Goal: Task Accomplishment & Management: Complete application form

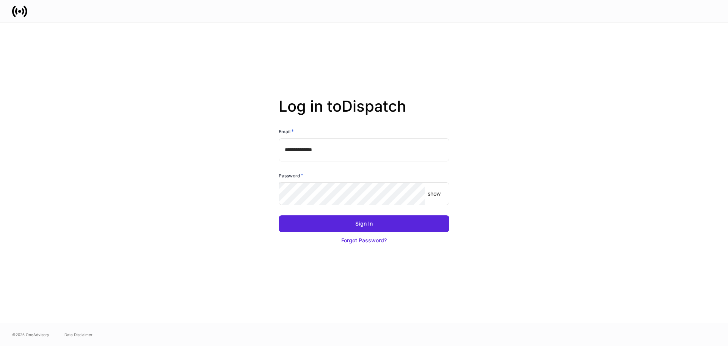
click at [455, 228] on div "**********" at bounding box center [364, 173] width 407 height 300
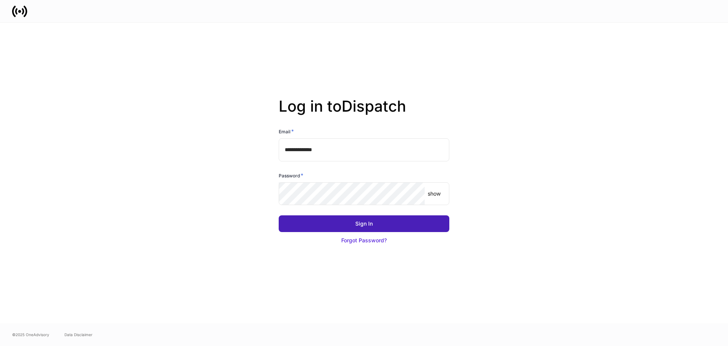
click at [423, 222] on button "Sign In" at bounding box center [364, 223] width 171 height 17
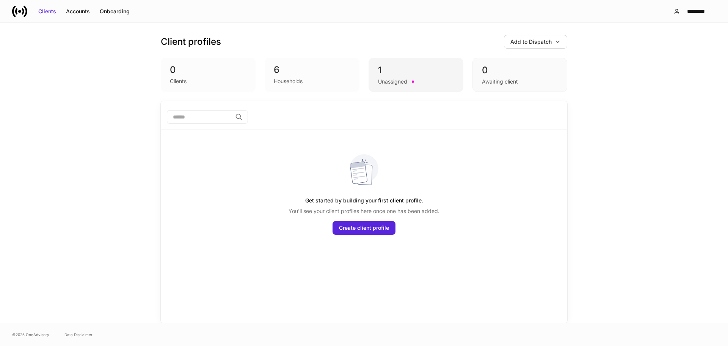
click at [381, 69] on div "1" at bounding box center [416, 70] width 76 height 12
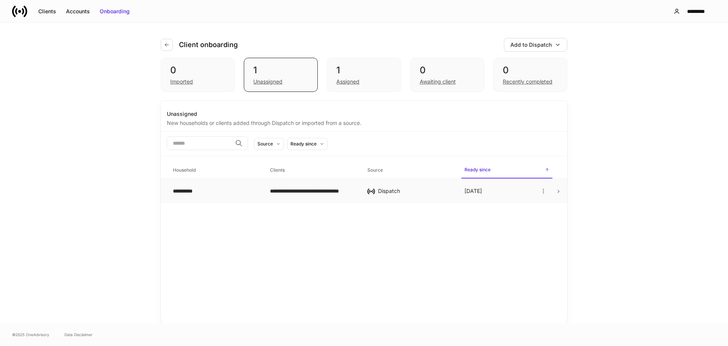
click at [227, 184] on td "**********" at bounding box center [215, 191] width 97 height 25
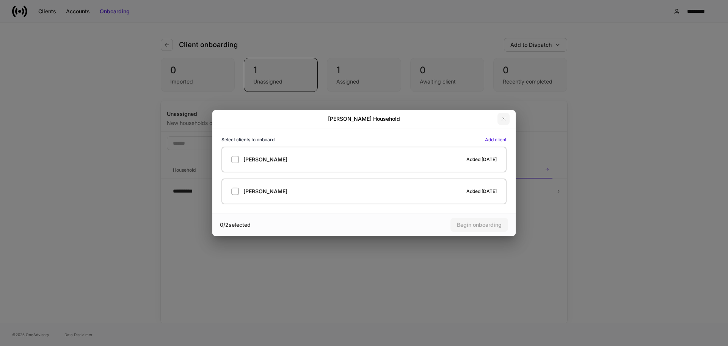
click at [503, 123] on button "button" at bounding box center [504, 119] width 12 height 12
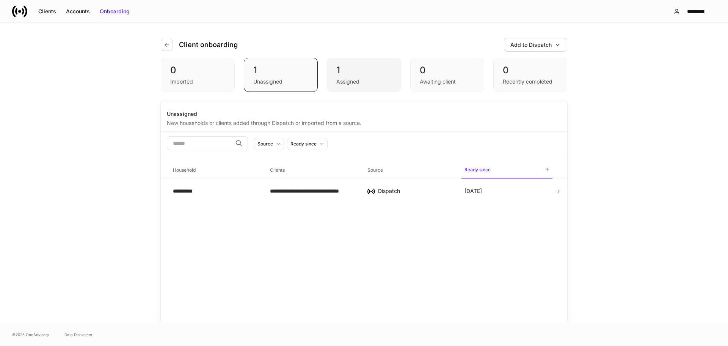
click at [357, 82] on div "Assigned" at bounding box center [348, 82] width 23 height 8
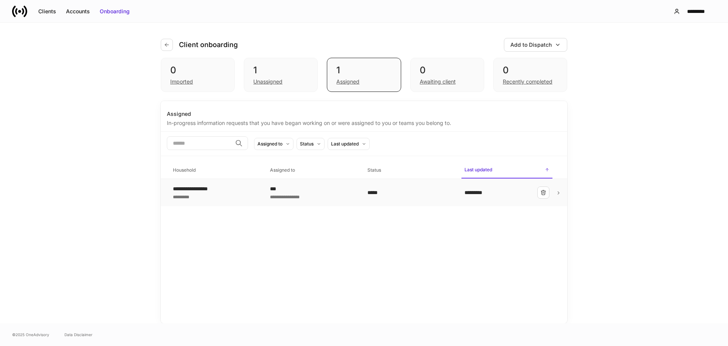
click at [316, 190] on div "***" at bounding box center [312, 189] width 85 height 8
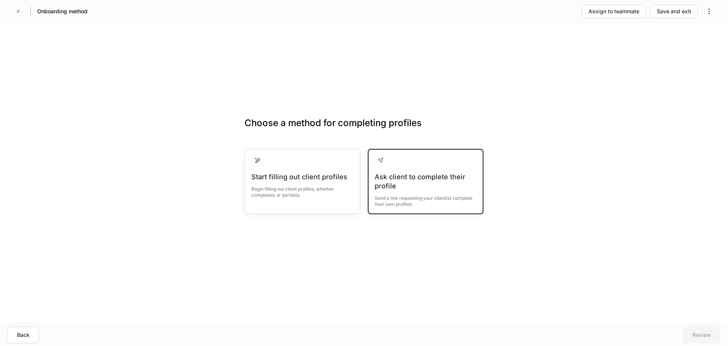
click at [448, 176] on div "Ask client to complete their profile" at bounding box center [426, 181] width 102 height 18
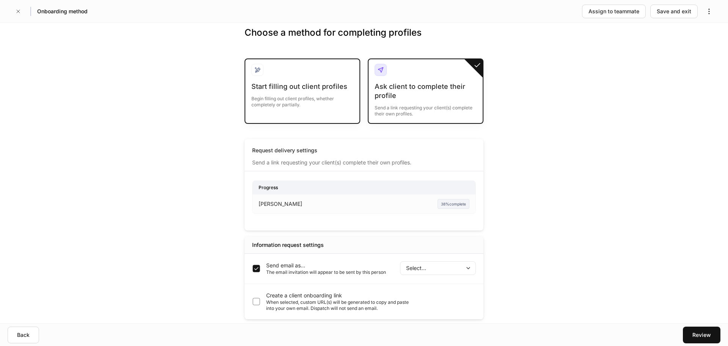
click at [304, 90] on div "Start filling out client profiles" at bounding box center [303, 86] width 102 height 9
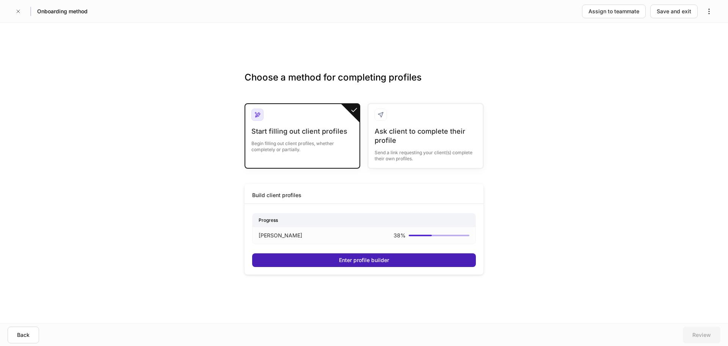
click at [365, 255] on button "Enter profile builder" at bounding box center [364, 260] width 224 height 14
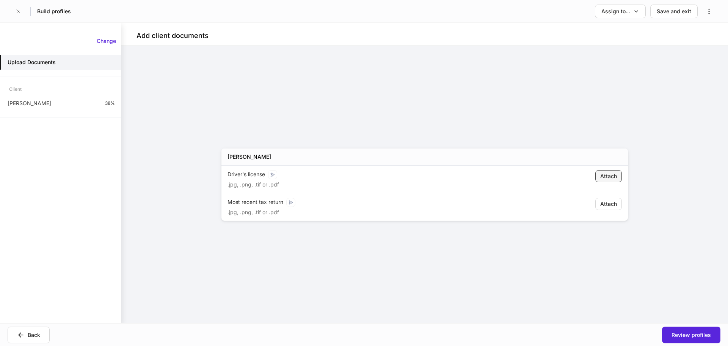
click at [607, 173] on div "Attach" at bounding box center [609, 176] width 17 height 8
click at [17, 9] on icon "button" at bounding box center [18, 11] width 6 height 6
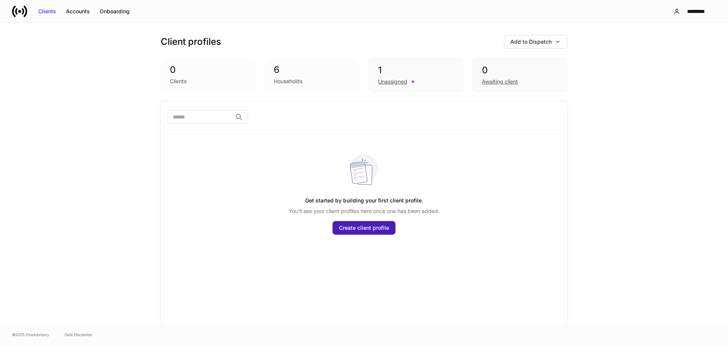
click at [373, 222] on button "Create client profile" at bounding box center [364, 228] width 63 height 14
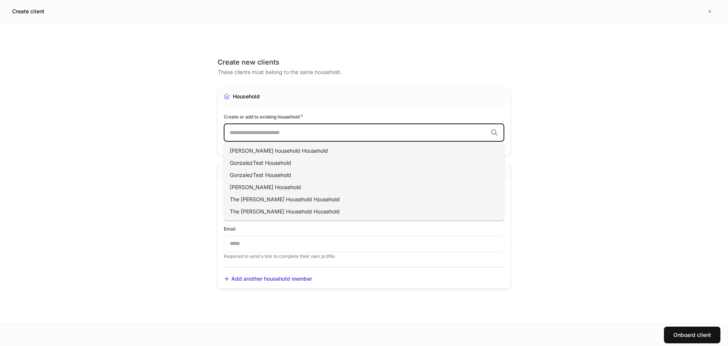
click at [303, 132] on input "text" at bounding box center [359, 133] width 258 height 8
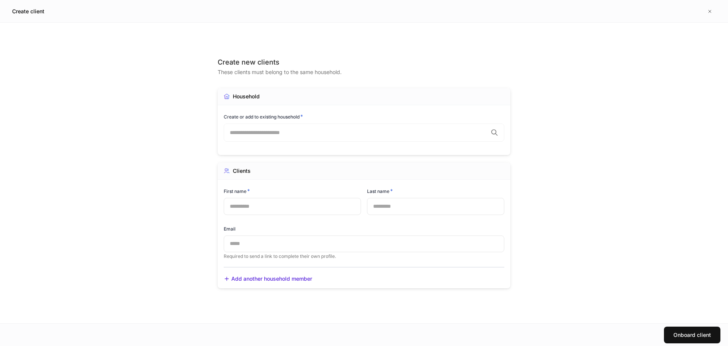
drag, startPoint x: 304, startPoint y: 86, endPoint x: 20, endPoint y: 1, distance: 296.7
click at [300, 79] on div "Create new clients These clients must belong to the same household." at bounding box center [364, 73] width 293 height 30
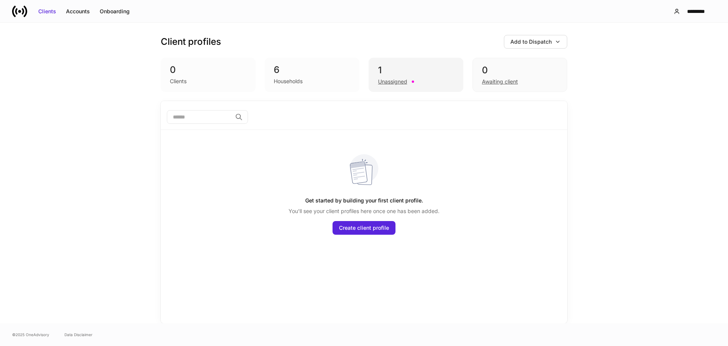
click at [385, 66] on div "1" at bounding box center [416, 70] width 76 height 12
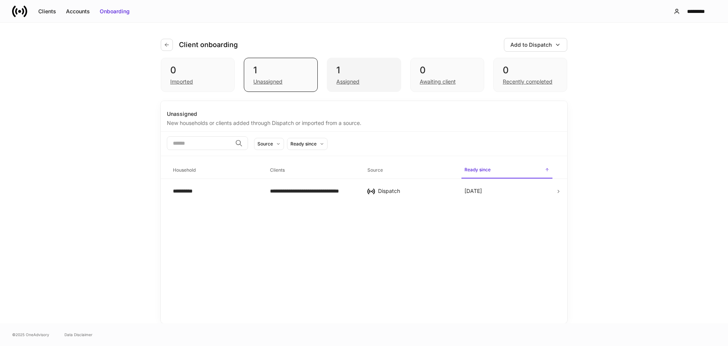
click at [359, 83] on div "Assigned" at bounding box center [348, 82] width 23 height 8
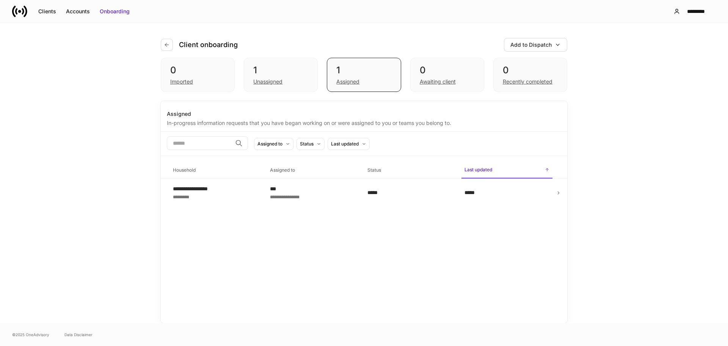
click at [509, 192] on div "*****" at bounding box center [507, 192] width 85 height 12
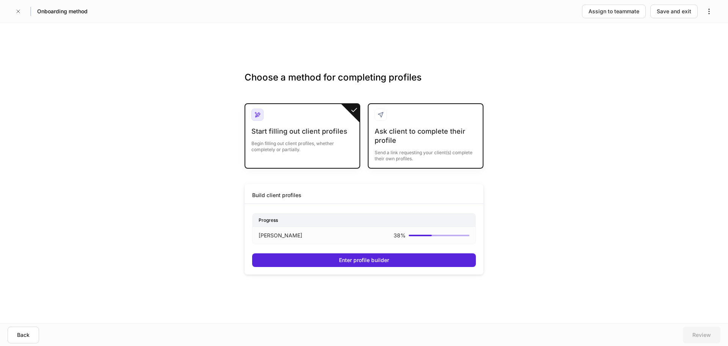
click at [417, 149] on div "Send a link requesting your client(s) complete their own profiles." at bounding box center [426, 153] width 102 height 17
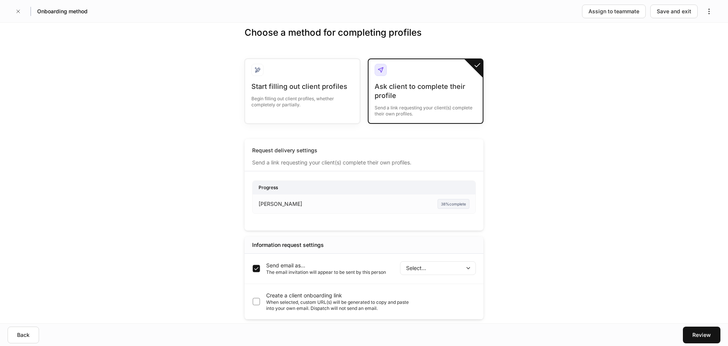
click at [439, 266] on body "Onboarding method Assign to teammate Save and exit Choose a method for completi…" at bounding box center [364, 173] width 728 height 346
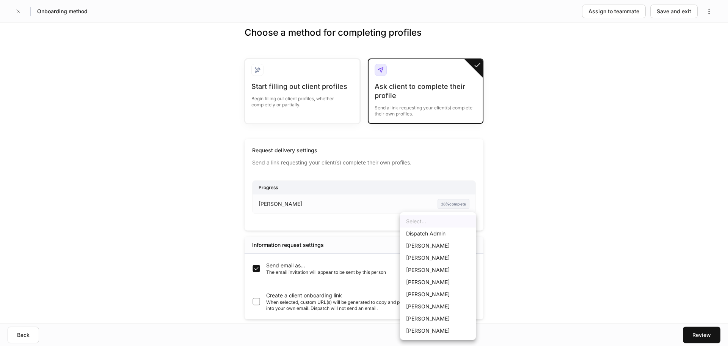
click at [451, 256] on li "[PERSON_NAME]" at bounding box center [438, 258] width 76 height 12
type input "******"
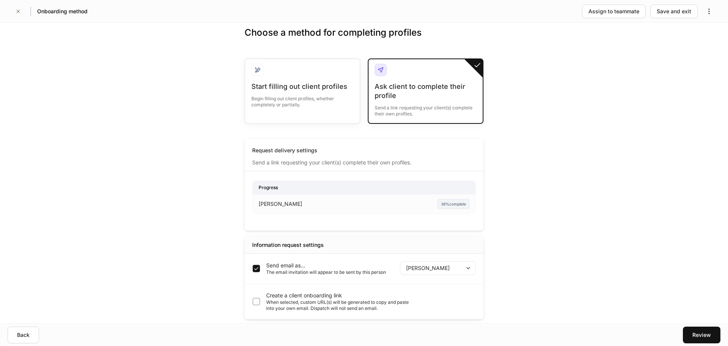
click at [683, 330] on div "Review" at bounding box center [542, 334] width 357 height 17
click at [711, 337] on div "Review" at bounding box center [702, 335] width 19 height 8
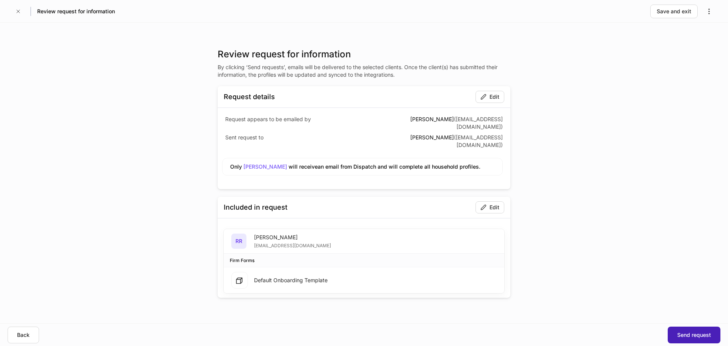
click at [692, 331] on div "Send request" at bounding box center [695, 335] width 34 height 8
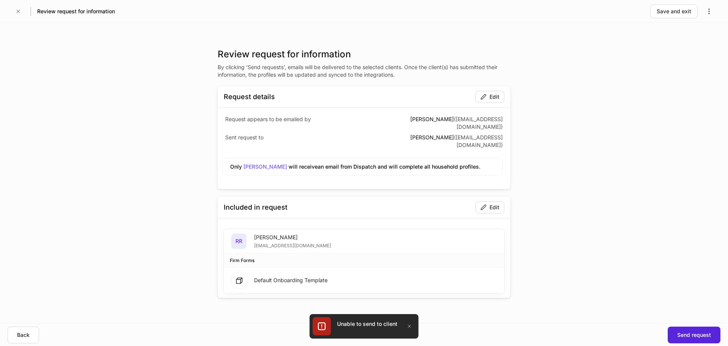
drag, startPoint x: 47, startPoint y: 78, endPoint x: 220, endPoint y: 204, distance: 214.2
click at [47, 79] on div "Review request for information By clicking ‘Send requests’, emails will be deli…" at bounding box center [364, 173] width 728 height 300
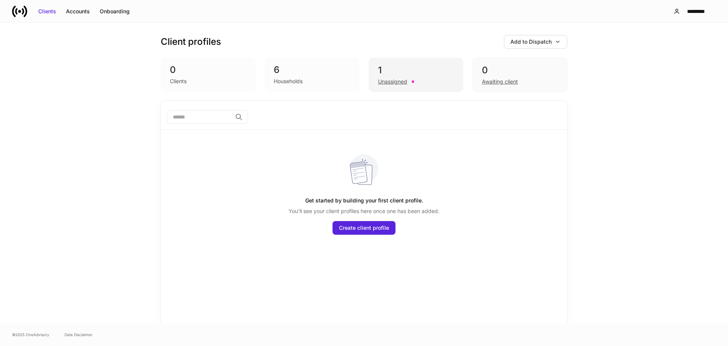
click at [415, 66] on div "1" at bounding box center [416, 70] width 76 height 12
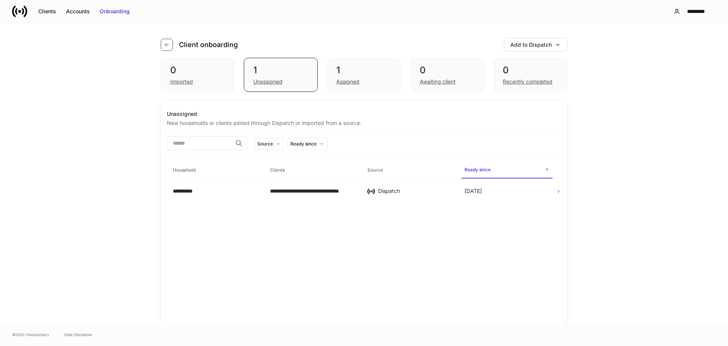
click at [162, 43] on button "button" at bounding box center [167, 45] width 12 height 12
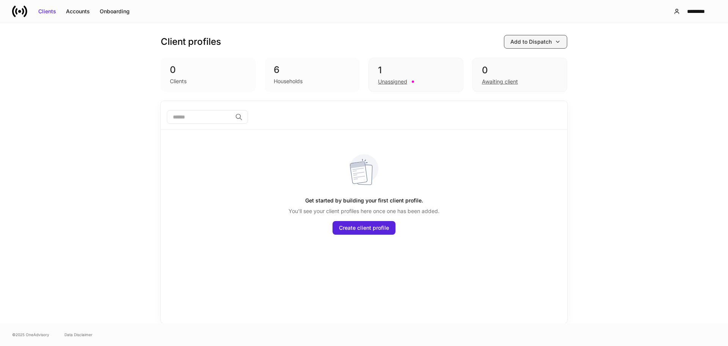
click at [554, 41] on div "Add to Dispatch" at bounding box center [536, 42] width 50 height 8
click at [431, 19] on div at bounding box center [364, 173] width 728 height 346
click at [505, 74] on div "0" at bounding box center [520, 70] width 76 height 12
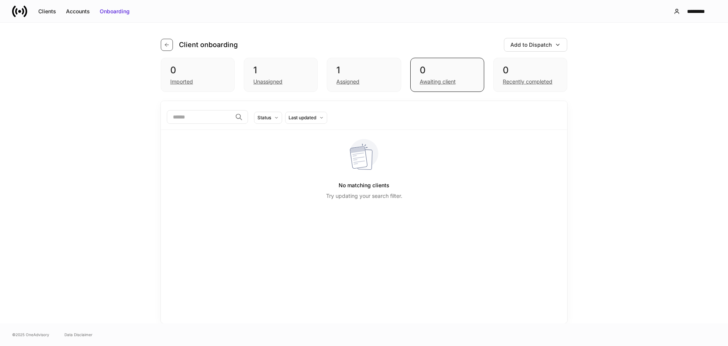
click at [164, 40] on button "button" at bounding box center [167, 45] width 12 height 12
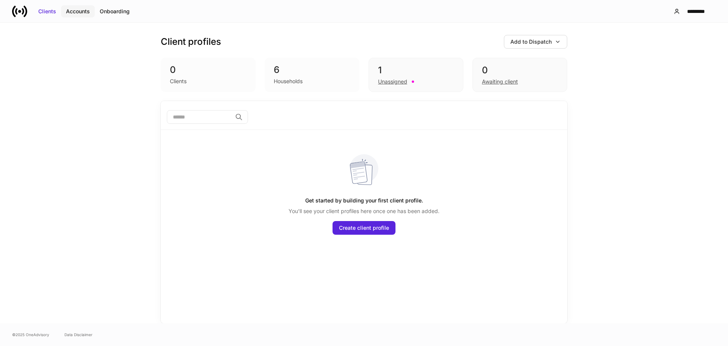
click at [83, 10] on div "Accounts" at bounding box center [78, 12] width 24 height 8
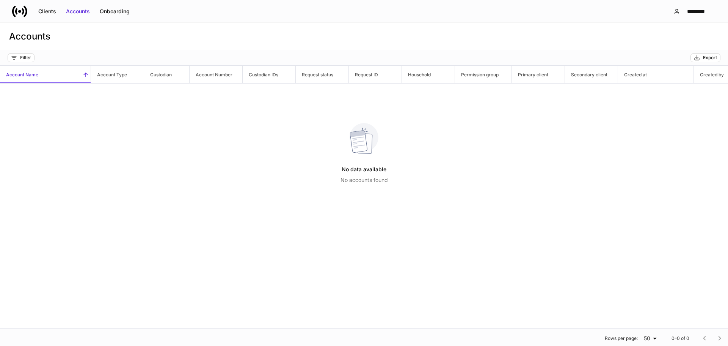
click at [68, 103] on tbody "No data available No accounts found" at bounding box center [571, 137] width 1142 height 109
click at [46, 11] on div "Clients" at bounding box center [47, 12] width 18 height 8
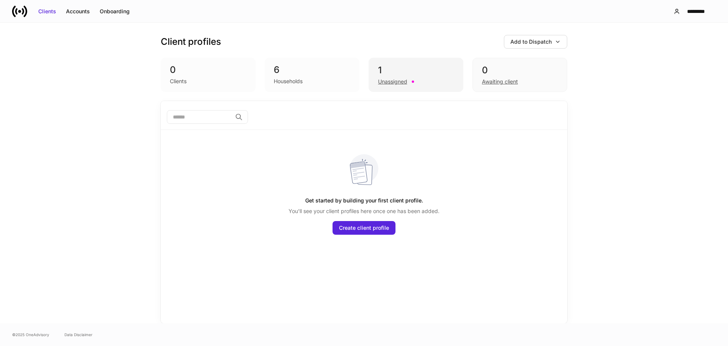
drag, startPoint x: 392, startPoint y: 74, endPoint x: 393, endPoint y: 66, distance: 8.0
click at [393, 66] on div "1" at bounding box center [416, 70] width 76 height 12
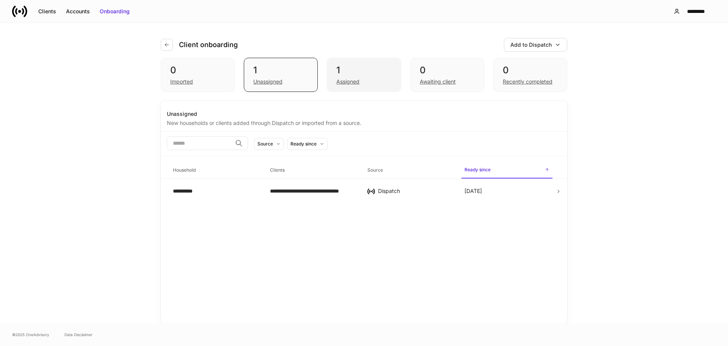
click at [346, 87] on div "1 Assigned" at bounding box center [364, 75] width 74 height 34
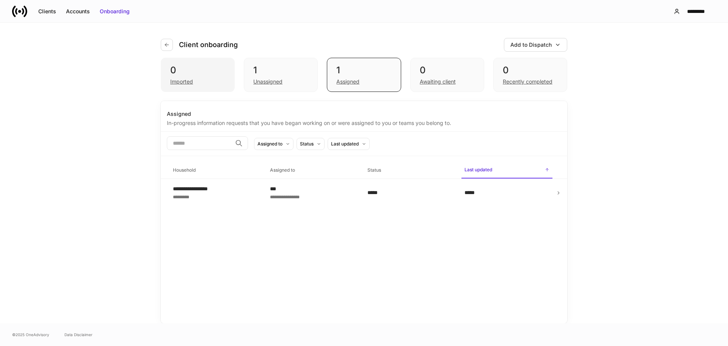
click at [206, 75] on div "0" at bounding box center [197, 70] width 55 height 12
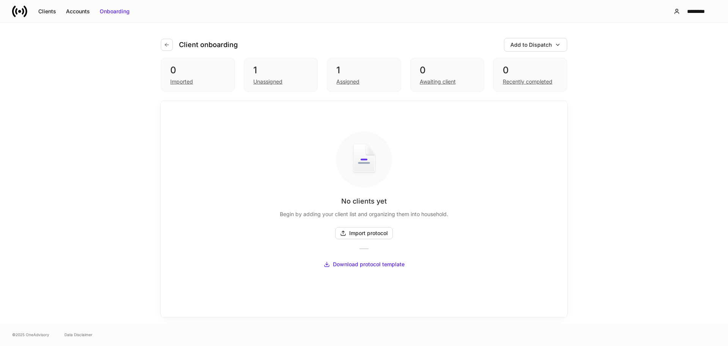
click at [157, 41] on div "Client onboarding Add to Dispatch 0 Imported 1 Unassigned 1 Assigned 0 Awaiting…" at bounding box center [364, 173] width 455 height 300
click at [168, 45] on icon "button" at bounding box center [166, 44] width 3 height 3
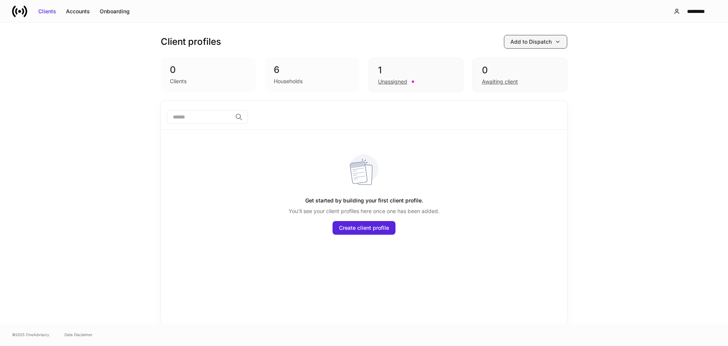
click at [559, 37] on button "Add to Dispatch" at bounding box center [535, 42] width 63 height 14
click at [540, 63] on div "Add clients manually" at bounding box center [519, 64] width 52 height 8
click at [115, 16] on button "Onboarding" at bounding box center [115, 11] width 40 height 12
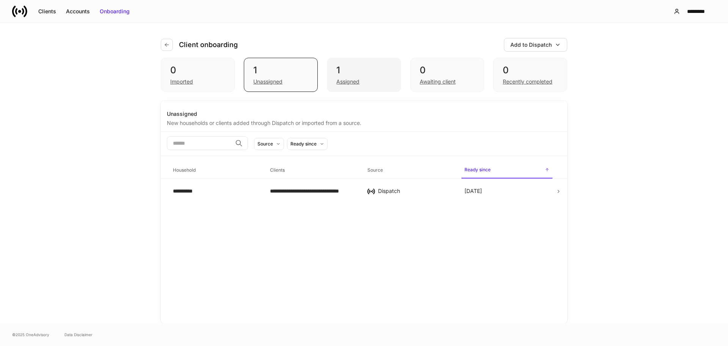
click at [349, 71] on div "1" at bounding box center [364, 70] width 55 height 12
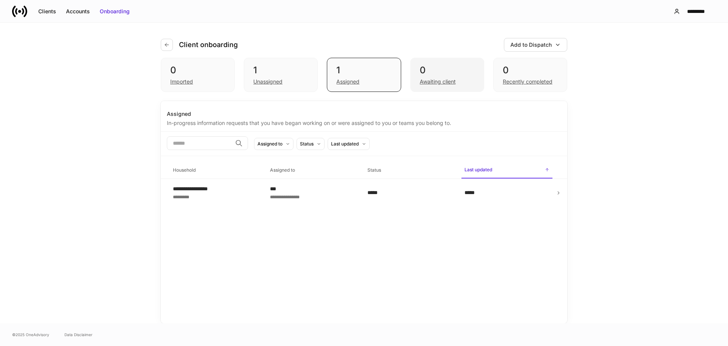
click at [451, 90] on div "0 Awaiting client" at bounding box center [448, 75] width 74 height 34
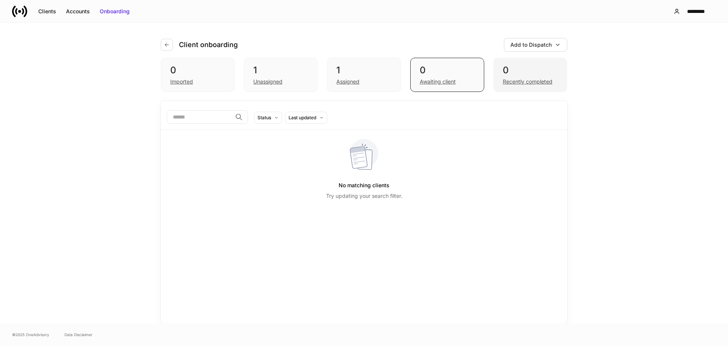
click at [520, 84] on div "Recently completed" at bounding box center [528, 82] width 50 height 8
click at [355, 76] on div "1" at bounding box center [364, 70] width 55 height 12
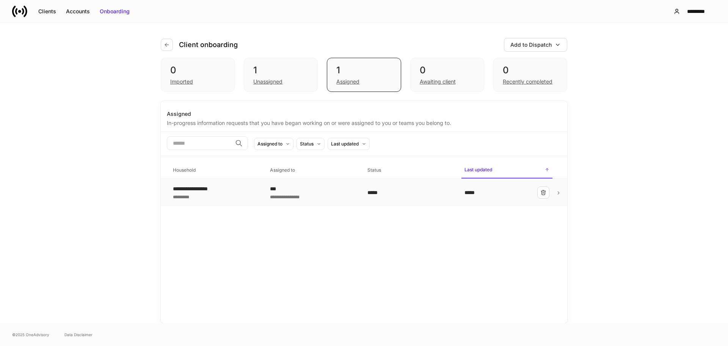
click at [198, 191] on div "**********" at bounding box center [199, 189] width 52 height 8
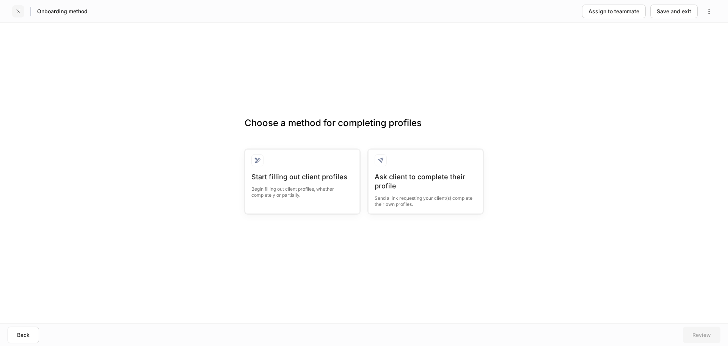
drag, startPoint x: 12, startPoint y: 13, endPoint x: 17, endPoint y: 11, distance: 5.4
click at [12, 12] on div "Onboarding method Assign to teammate Save and exit" at bounding box center [364, 11] width 728 height 22
click at [18, 12] on icon "button" at bounding box center [18, 11] width 3 height 3
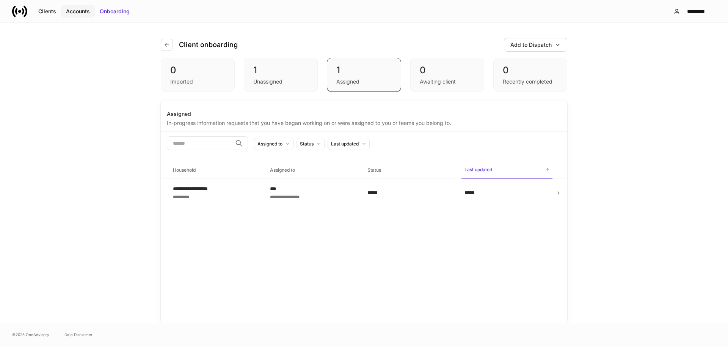
click at [77, 6] on button "Accounts" at bounding box center [78, 11] width 34 height 12
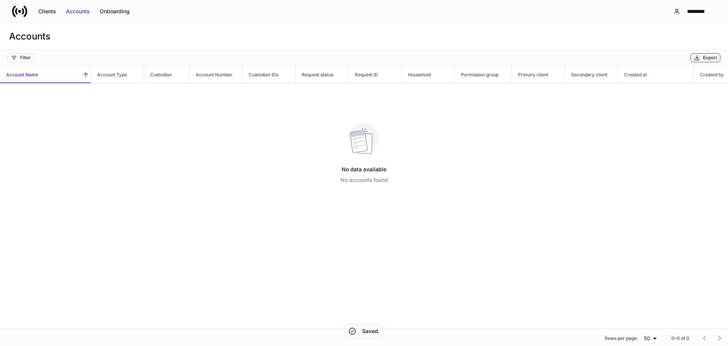
click at [714, 58] on div "Export" at bounding box center [710, 58] width 14 height 6
click at [707, 60] on div "Export" at bounding box center [710, 58] width 14 height 6
drag, startPoint x: 4, startPoint y: 72, endPoint x: 734, endPoint y: 70, distance: 729.6
click at [728, 70] on html "Clients Accounts Onboarding ********* Accounts Filter Export Account Name Accou…" at bounding box center [364, 173] width 728 height 346
click at [708, 62] on div "Filter Export" at bounding box center [364, 58] width 728 height 16
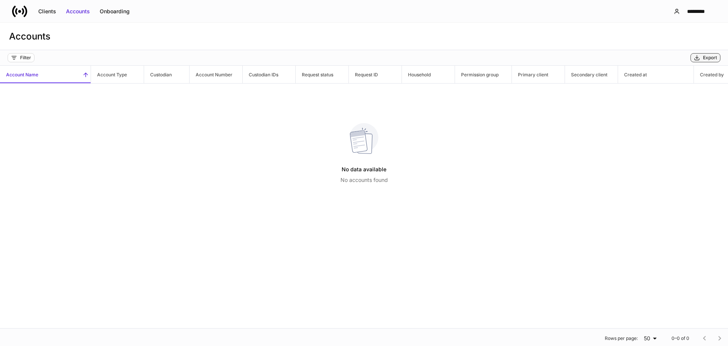
click at [708, 58] on div "Export" at bounding box center [710, 58] width 14 height 6
click at [400, 88] on table "Account Name Account Type Custodian Account Number Custodian IDs Request status…" at bounding box center [571, 129] width 1142 height 127
drag, startPoint x: 606, startPoint y: 76, endPoint x: 580, endPoint y: 72, distance: 26.8
click at [606, 76] on h6 "Secondary client" at bounding box center [586, 74] width 42 height 7
click at [39, 78] on span "Account Name" at bounding box center [45, 74] width 91 height 17
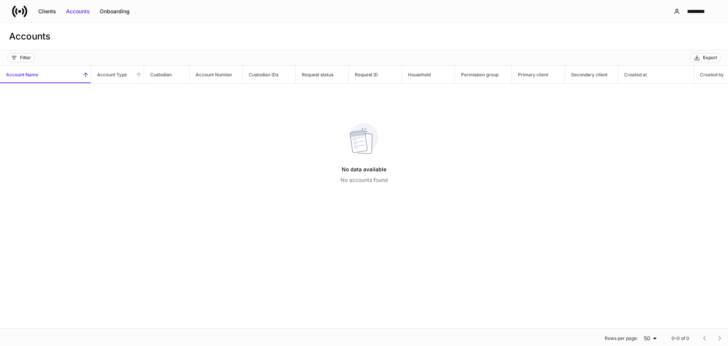
click at [104, 75] on h6 "Account Type" at bounding box center [109, 74] width 36 height 7
click at [170, 76] on h6 "Custodian" at bounding box center [158, 74] width 28 height 7
click at [222, 76] on h6 "Account Number" at bounding box center [211, 74] width 43 height 7
drag, startPoint x: 436, startPoint y: 36, endPoint x: 307, endPoint y: 45, distance: 129.3
click at [436, 36] on div "Accounts" at bounding box center [364, 36] width 728 height 27
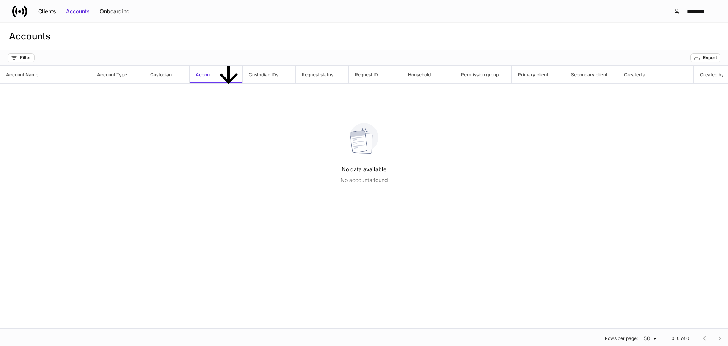
click at [371, 104] on table "Account Name Account Type Custodian Account Number Custodian IDs Request status…" at bounding box center [571, 129] width 1142 height 127
click at [83, 18] on div "Clients Accounts Onboarding" at bounding box center [73, 11] width 123 height 15
drag, startPoint x: 86, startPoint y: 12, endPoint x: 68, endPoint y: 16, distance: 18.7
click at [86, 13] on div "Accounts" at bounding box center [78, 12] width 24 height 8
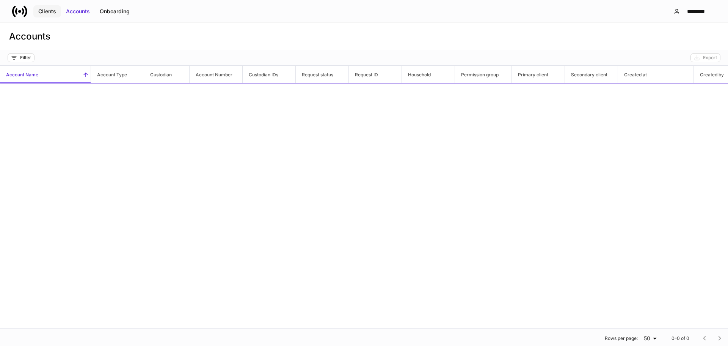
drag, startPoint x: 63, startPoint y: 16, endPoint x: 55, endPoint y: 16, distance: 8.0
click at [62, 18] on div "Clients Accounts Onboarding" at bounding box center [73, 11] width 123 height 15
click at [48, 9] on div "Clients" at bounding box center [47, 12] width 18 height 8
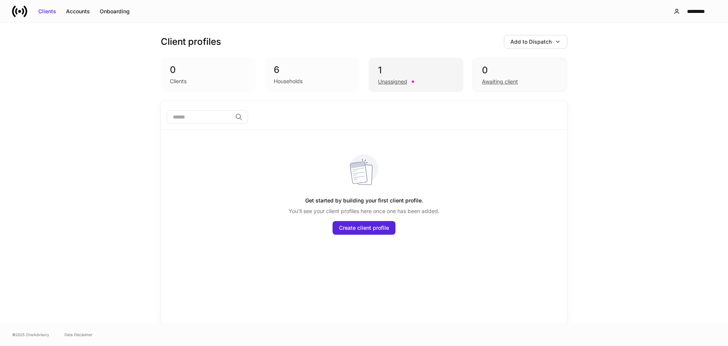
click at [392, 79] on div "Unassigned" at bounding box center [392, 82] width 29 height 8
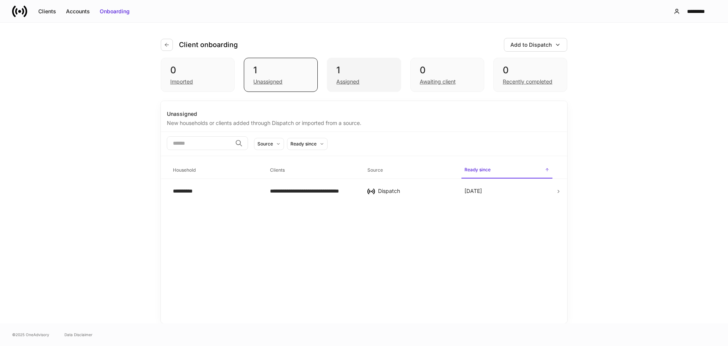
click at [346, 83] on div "Assigned" at bounding box center [348, 82] width 23 height 8
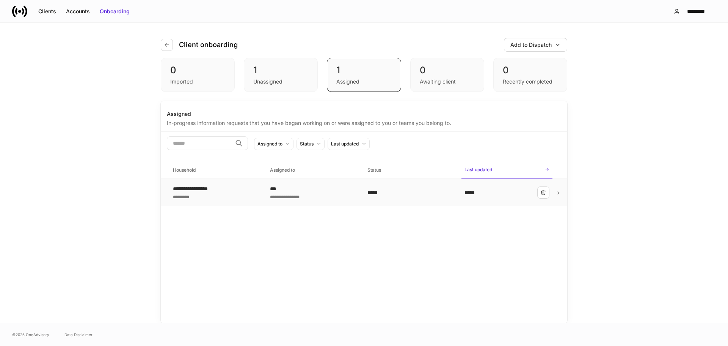
click at [209, 191] on div "**********" at bounding box center [199, 189] width 52 height 8
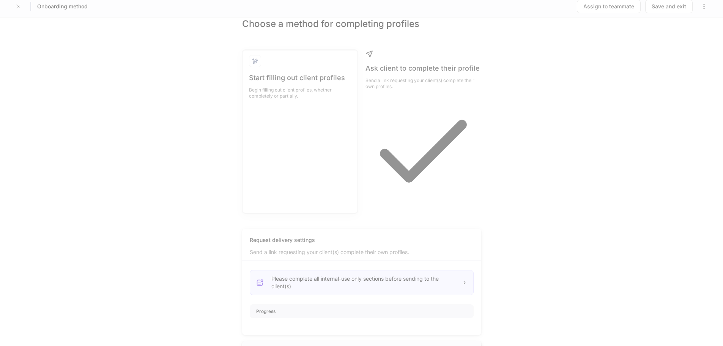
scroll to position [7, 0]
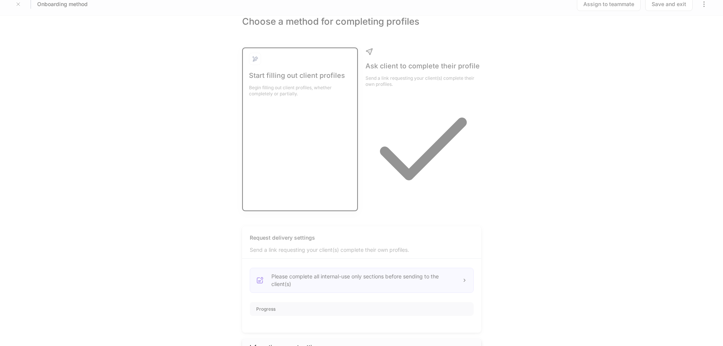
click at [315, 79] on div "Start filling out client profiles" at bounding box center [300, 75] width 102 height 9
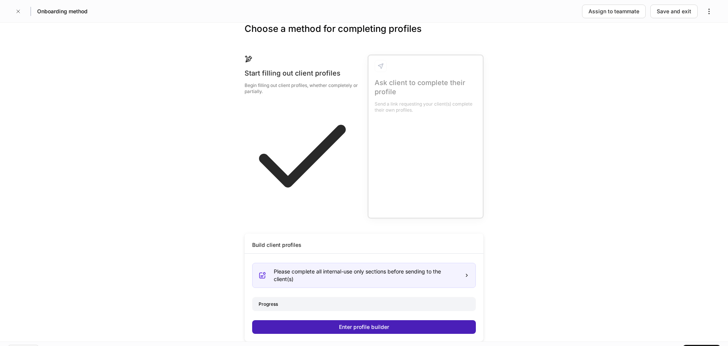
click at [436, 320] on button "Enter profile builder" at bounding box center [364, 327] width 224 height 14
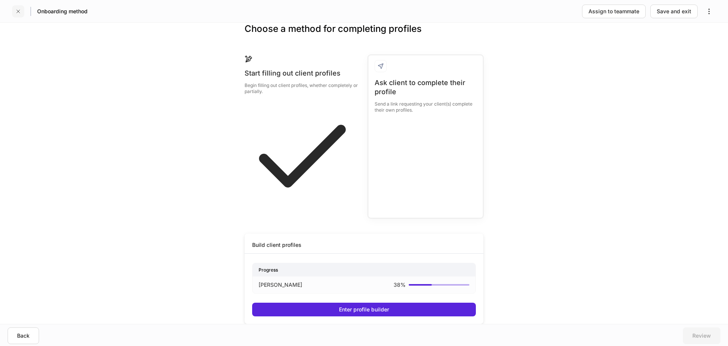
click at [14, 11] on button "button" at bounding box center [18, 11] width 12 height 12
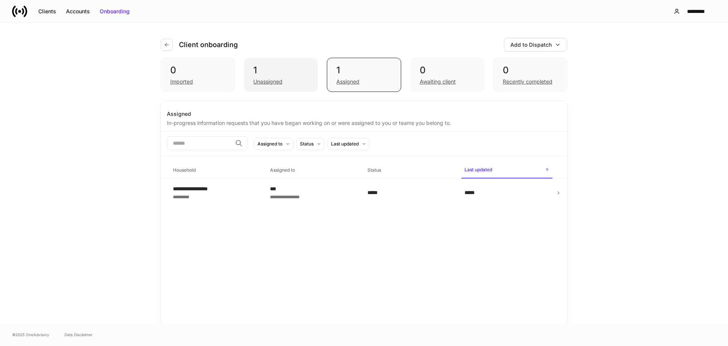
click at [274, 84] on div "Unassigned" at bounding box center [267, 82] width 29 height 8
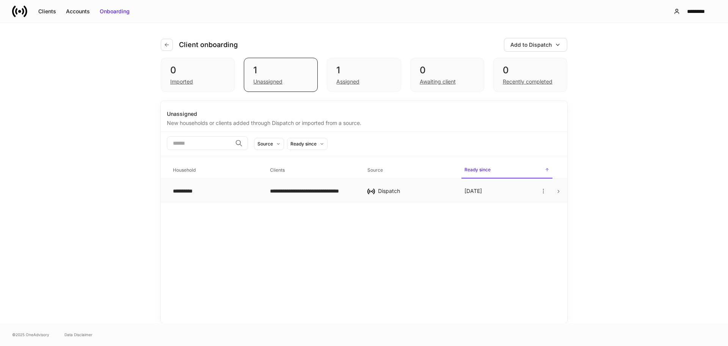
click at [181, 191] on div "**********" at bounding box center [215, 191] width 85 height 8
drag, startPoint x: 502, startPoint y: 124, endPoint x: 508, endPoint y: 122, distance: 6.5
click at [84, 11] on div "Accounts" at bounding box center [78, 12] width 24 height 8
